Goal: Check status: Check status

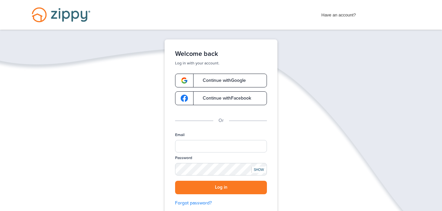
click at [221, 79] on span "Continue with Google" at bounding box center [221, 80] width 50 height 5
